Goal: Go to known website: Go to known website

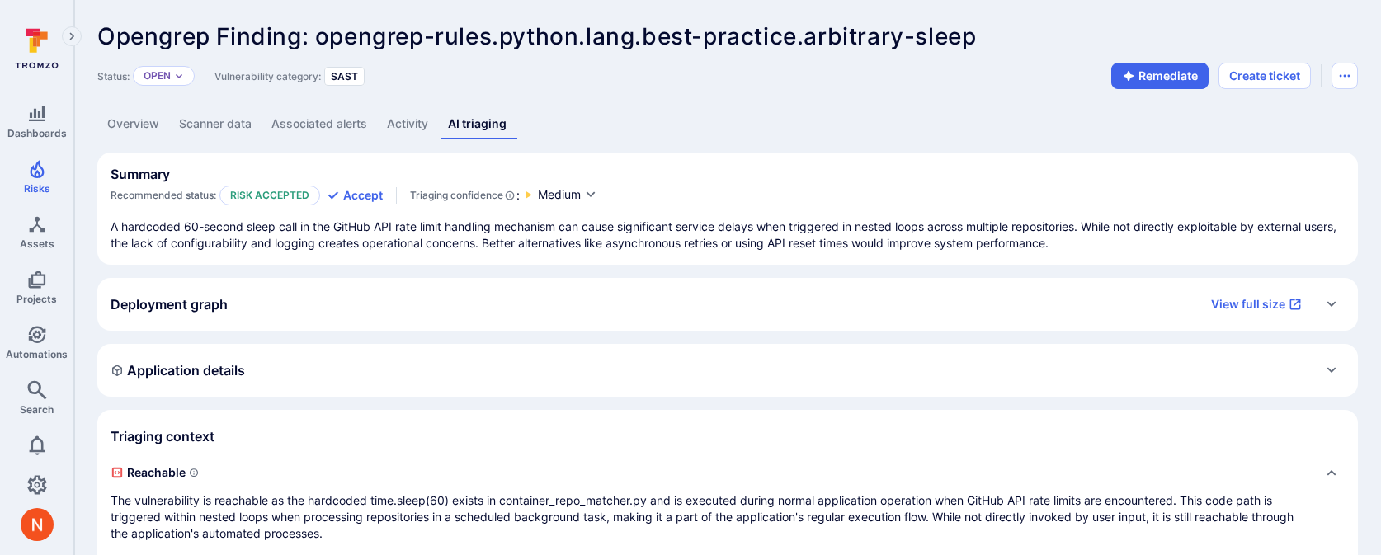
scroll to position [898, 0]
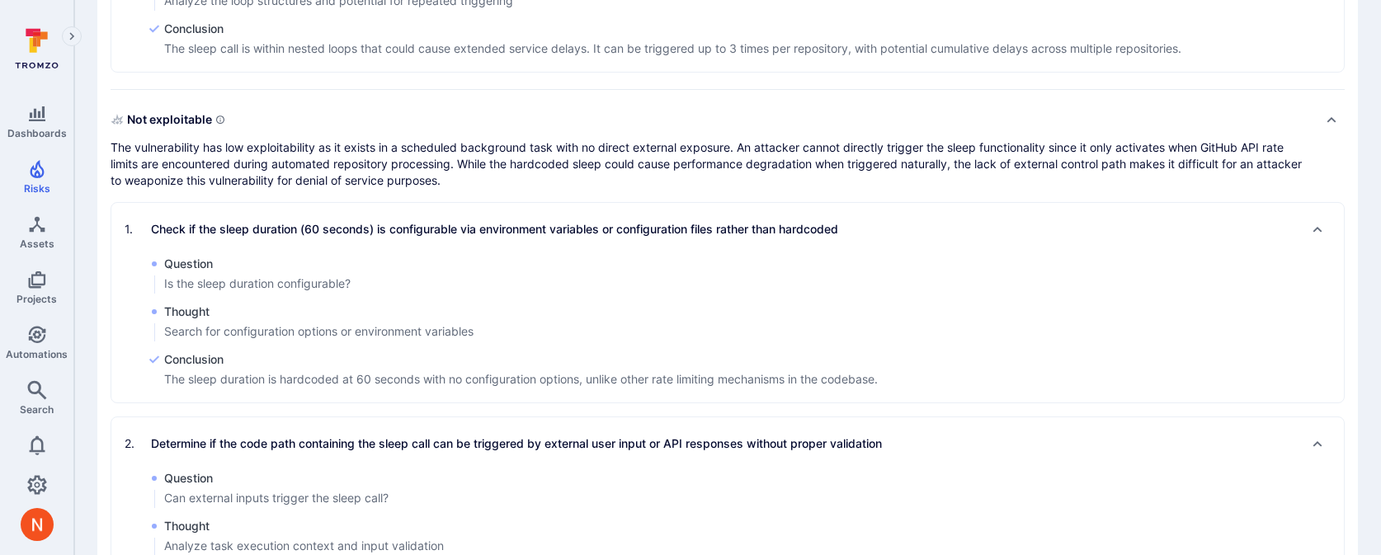
click at [886, 73] on div "Reachable The vulnerability is reachable as the hardcoded time.sleep(60) exists…" at bounding box center [728, 147] width 1234 height 1173
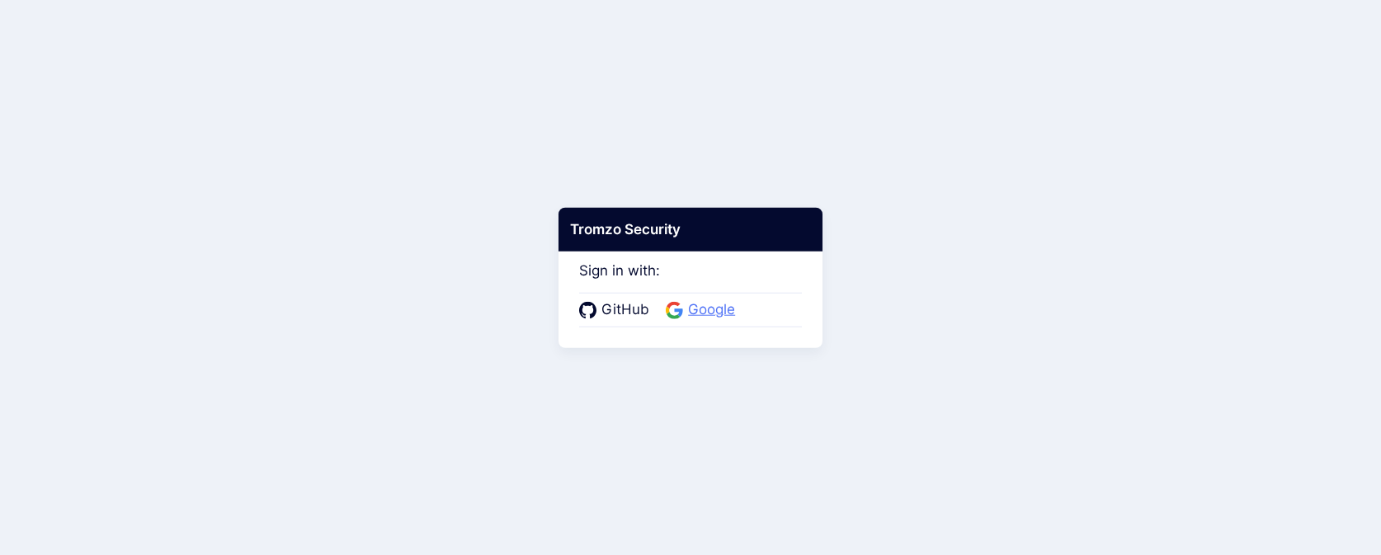
click at [685, 308] on span "Google" at bounding box center [711, 309] width 57 height 21
